Goal: Information Seeking & Learning: Learn about a topic

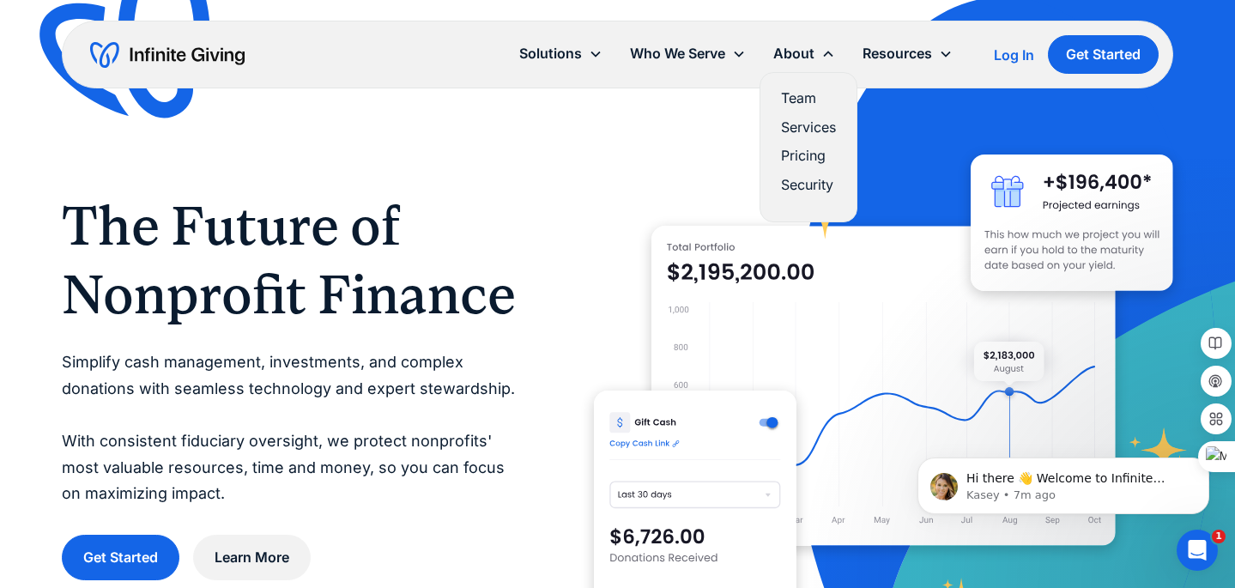
click at [802, 150] on link "Pricing" at bounding box center [808, 155] width 55 height 23
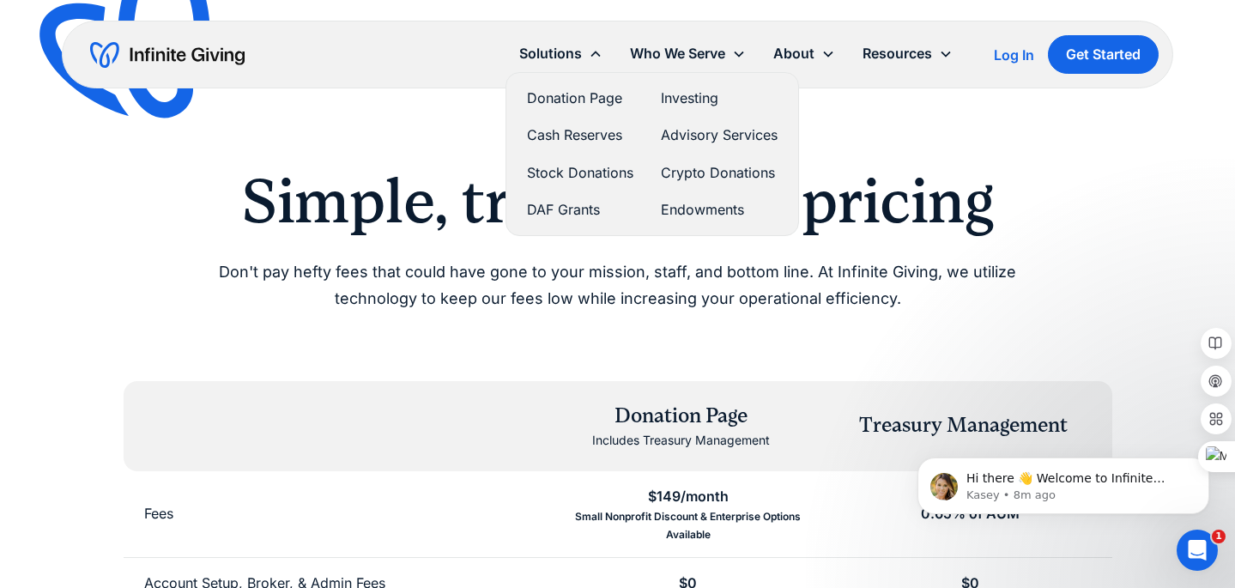
click at [675, 209] on link "Endowments" at bounding box center [719, 209] width 117 height 23
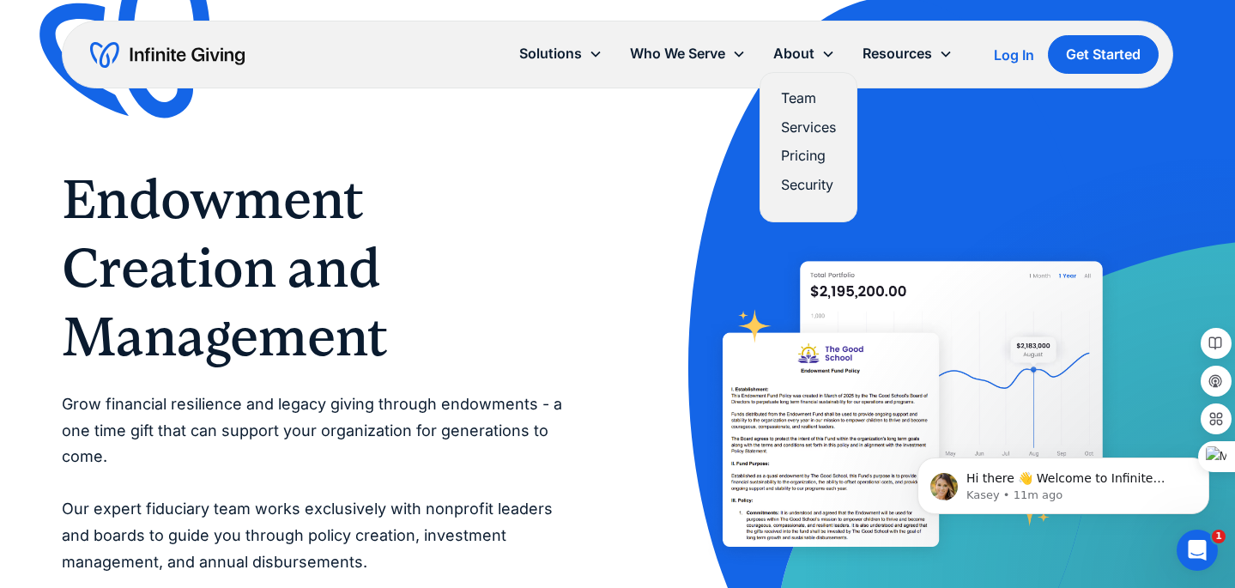
click at [803, 125] on link "Services" at bounding box center [808, 127] width 55 height 23
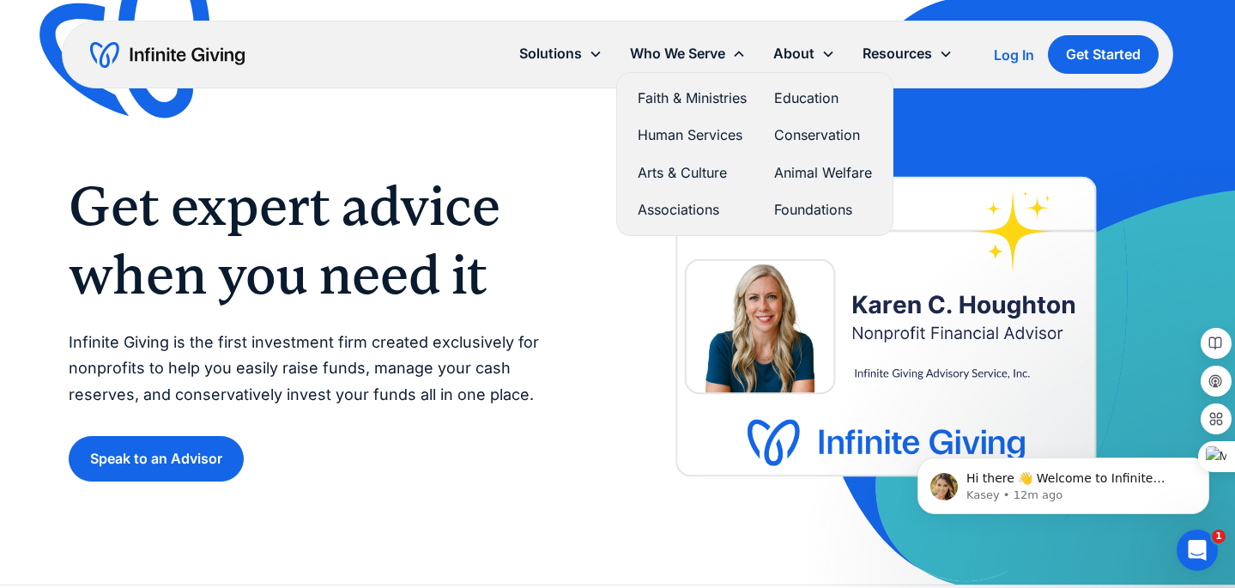
click at [805, 100] on link "Education" at bounding box center [823, 98] width 98 height 23
